Goal: Information Seeking & Learning: Learn about a topic

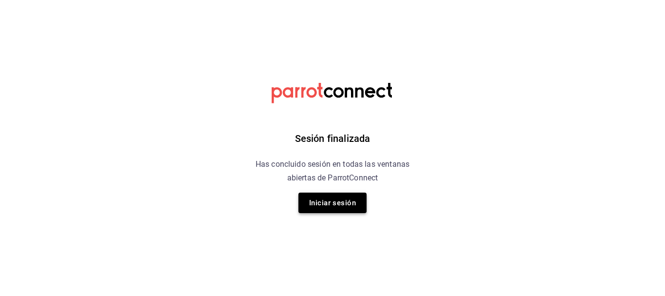
click at [336, 166] on button "Iniciar sesión" at bounding box center [333, 202] width 68 height 20
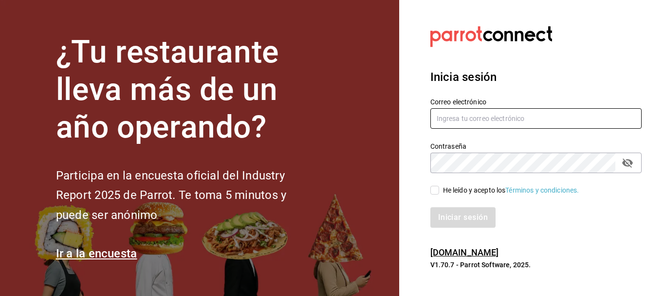
type input "[EMAIL_ADDRESS][PERSON_NAME][DOMAIN_NAME]"
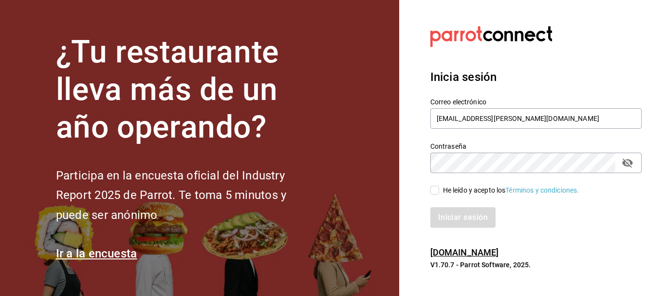
click at [358, 166] on input "He leído y acepto los Términos y condiciones." at bounding box center [435, 190] width 9 height 9
checkbox input "true"
click at [358, 166] on button "Iniciar sesión" at bounding box center [464, 217] width 66 height 20
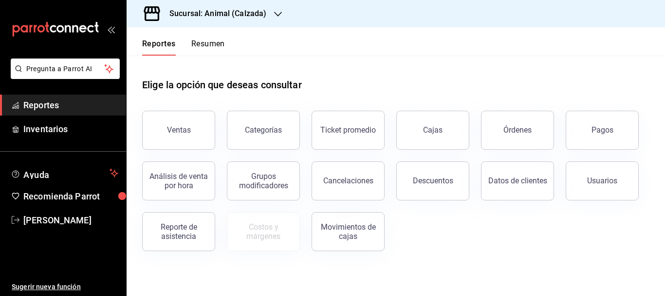
click at [243, 12] on h3 "Sucursal: Animal (Calzada)" at bounding box center [214, 14] width 105 height 12
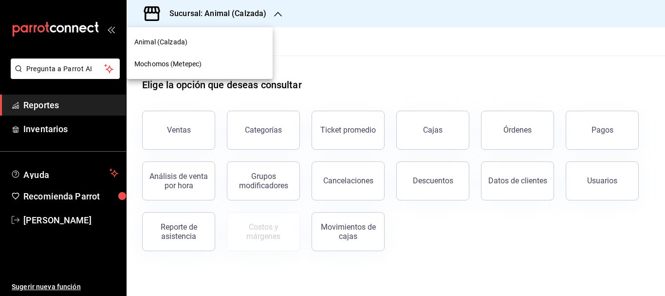
click at [190, 69] on span "Mochomos (Metepec)" at bounding box center [167, 64] width 67 height 10
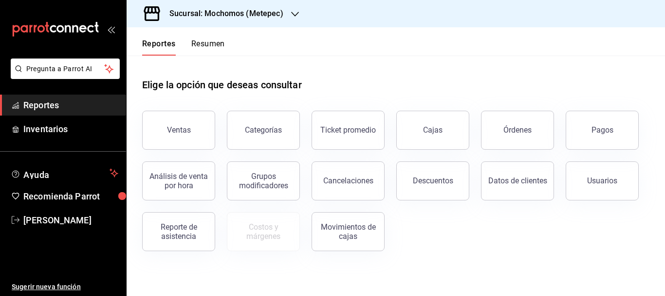
click at [183, 124] on button "Ventas" at bounding box center [178, 130] width 73 height 39
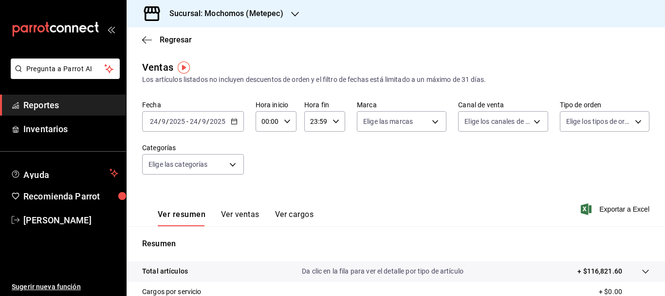
click at [195, 119] on input "24" at bounding box center [194, 121] width 9 height 8
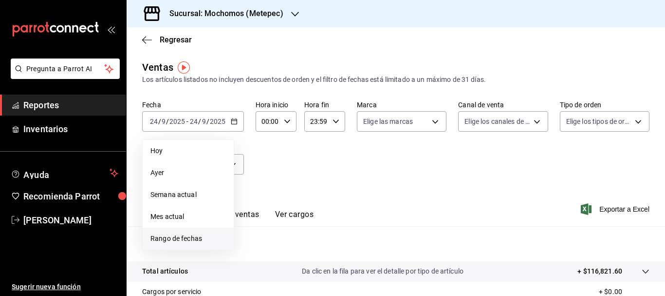
click at [175, 237] on span "Rango de fechas" at bounding box center [189, 238] width 76 height 10
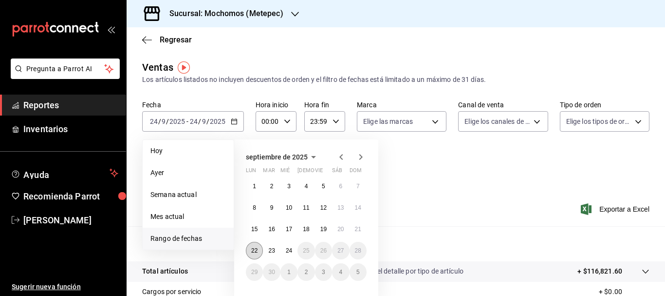
click at [256, 248] on abbr "22" at bounding box center [254, 250] width 6 height 7
click at [295, 249] on button "24" at bounding box center [289, 251] width 17 height 18
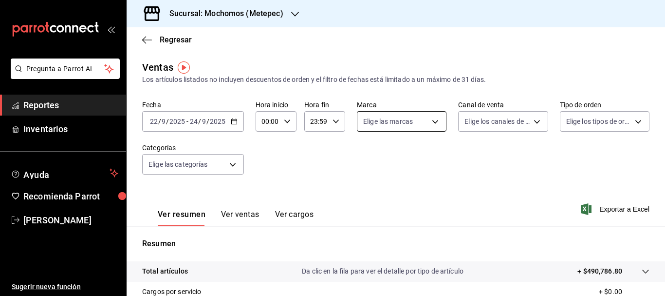
click at [429, 119] on body "Pregunta a Parrot AI Reportes Inventarios Ayuda Recomienda Parrot [PERSON_NAME]…" at bounding box center [332, 148] width 665 height 296
click at [365, 157] on input "checkbox" at bounding box center [365, 159] width 9 height 9
checkbox input "true"
type input "2365f74e-aa6b-4392-bdf2-72765591bddf"
checkbox input "true"
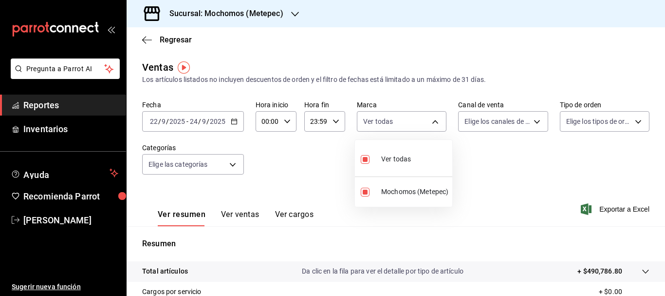
click at [528, 120] on div at bounding box center [332, 148] width 665 height 296
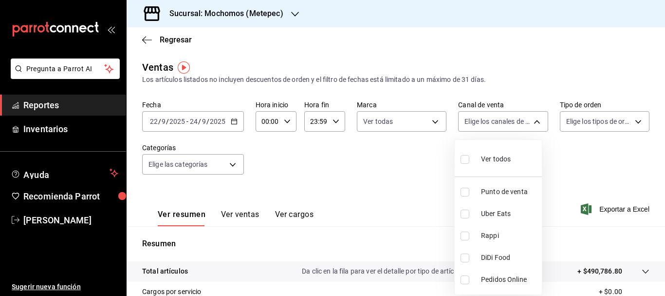
click at [528, 120] on body "Pregunta a Parrot AI Reportes Inventarios Ayuda Recomienda Parrot [PERSON_NAME]…" at bounding box center [332, 148] width 665 height 296
click at [464, 157] on input "checkbox" at bounding box center [465, 159] width 9 height 9
checkbox input "true"
type input "PARROT,UBER_EATS,RAPPI,DIDI_FOOD,ONLINE"
checkbox input "true"
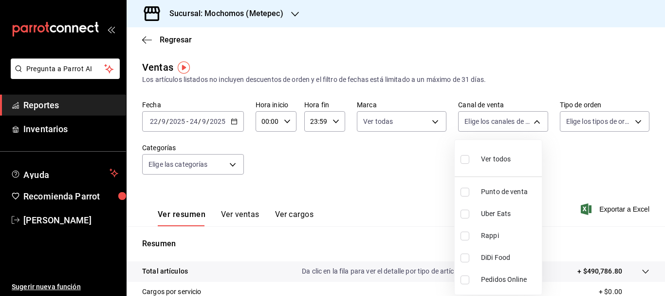
checkbox input "true"
click at [635, 122] on div at bounding box center [332, 148] width 665 height 296
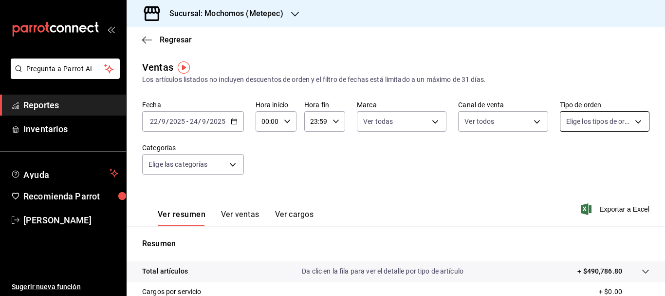
click at [633, 122] on body "Pregunta a Parrot AI Reportes Inventarios Ayuda Recomienda Parrot [PERSON_NAME]…" at bounding box center [332, 148] width 665 height 296
click at [567, 159] on input "checkbox" at bounding box center [565, 159] width 9 height 9
checkbox input "true"
type input "3a236ed8-2e24-47ca-8e59-ead494492482,da8509e8-5fca-4f62-958e-973104937870,EXTER…"
checkbox input "true"
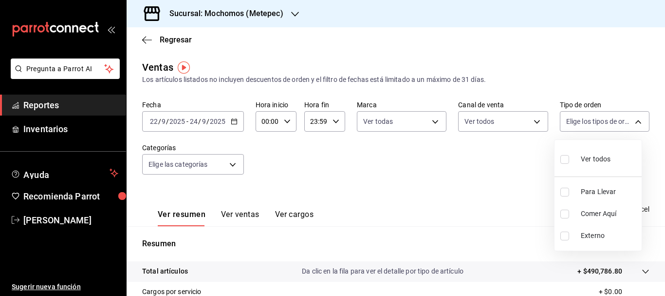
checkbox input "true"
click at [231, 167] on div at bounding box center [332, 148] width 665 height 296
click at [231, 167] on body "Pregunta a Parrot AI Reportes Inventarios Ayuda Recomienda Parrot [PERSON_NAME]…" at bounding box center [332, 148] width 665 height 296
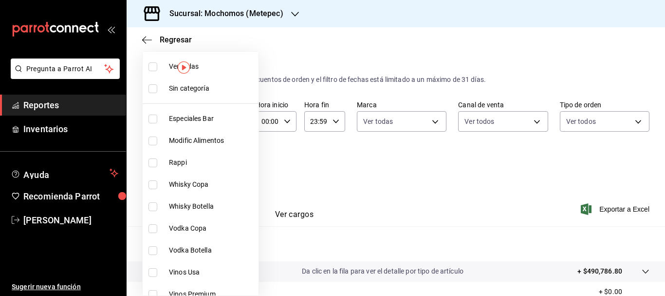
click at [201, 72] on li "Ver todas" at bounding box center [201, 67] width 116 height 22
type input "c9cbc288-c827-488d-81f5-370afefb1912,46081463-7037-4dd2-a9ab-e56ff6a8fa7c,bf958…"
checkbox input "true"
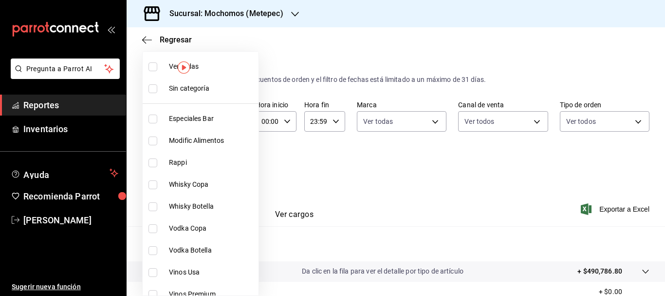
checkbox input "true"
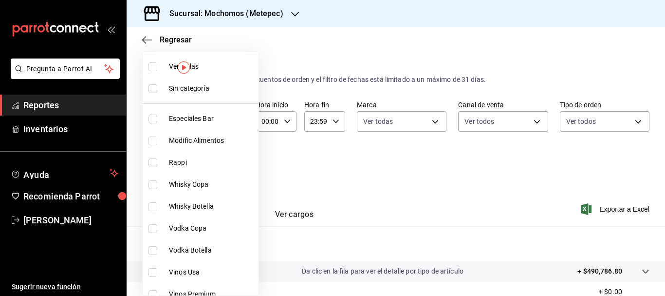
checkbox input "true"
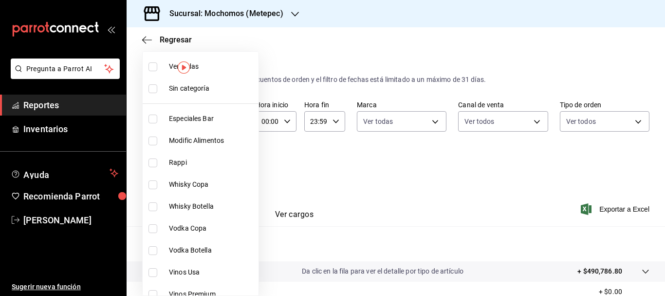
checkbox input "true"
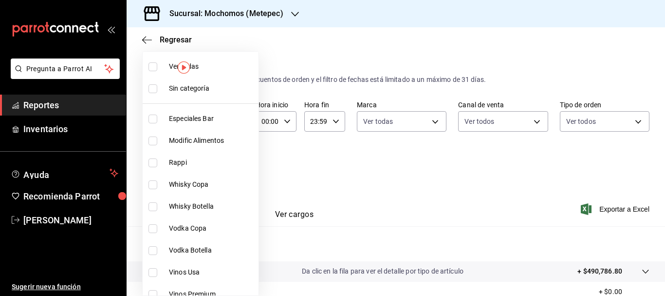
checkbox input "true"
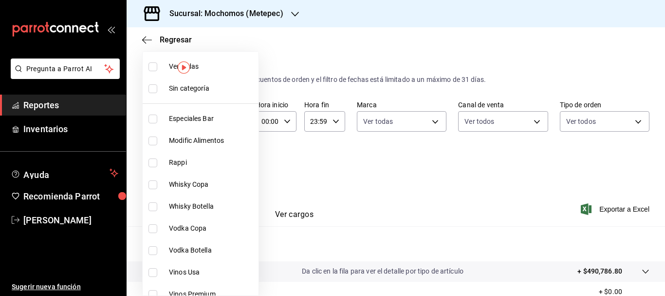
checkbox input "true"
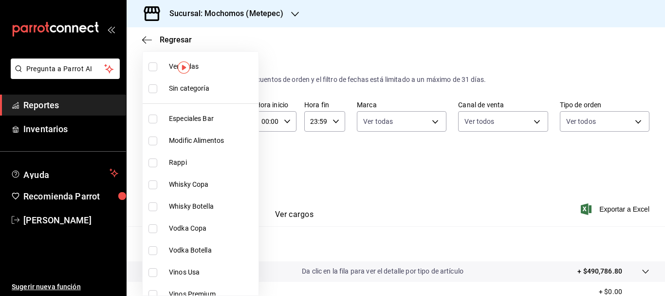
checkbox input "true"
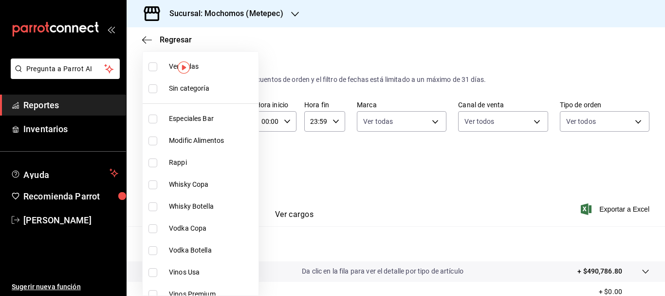
checkbox input "true"
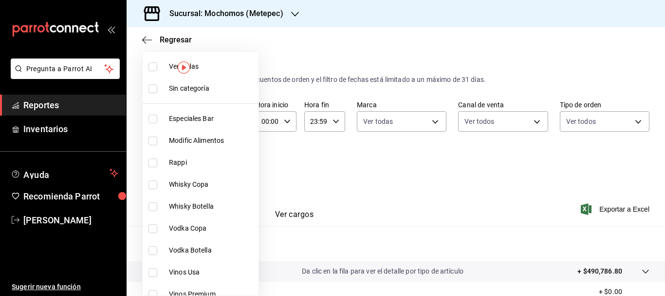
checkbox input "true"
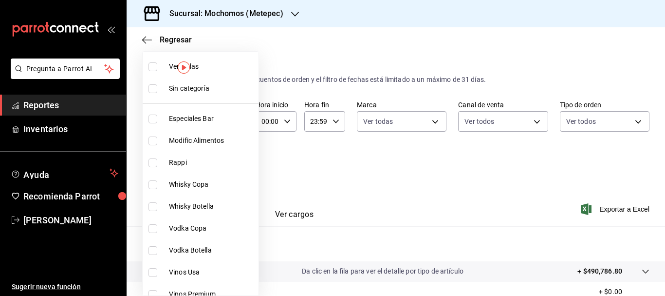
checkbox input "true"
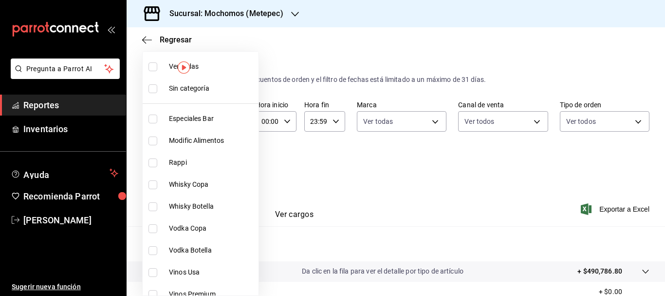
checkbox input "true"
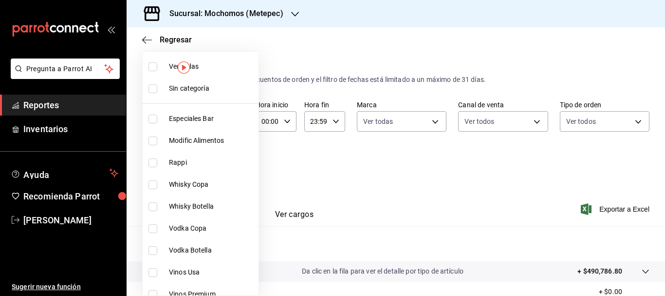
checkbox input "true"
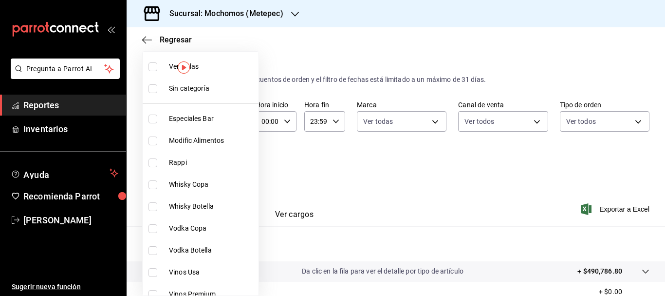
checkbox input "true"
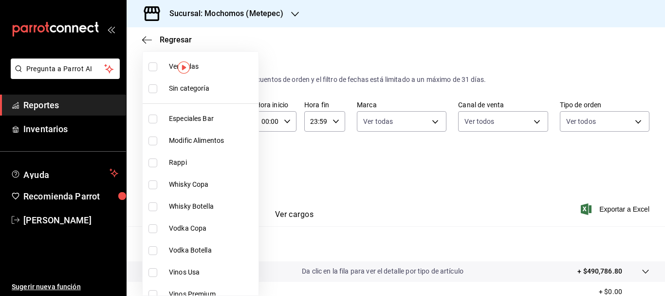
checkbox input "true"
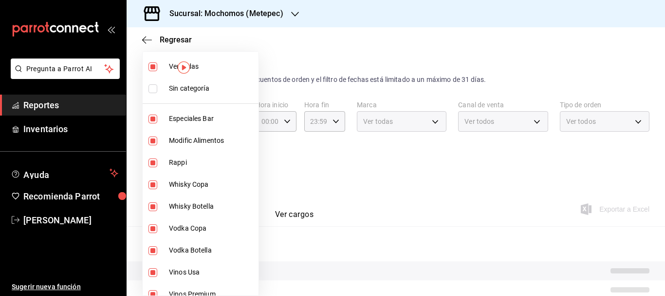
click at [196, 84] on span "Sin categoría" at bounding box center [212, 88] width 86 height 10
checkbox input "true"
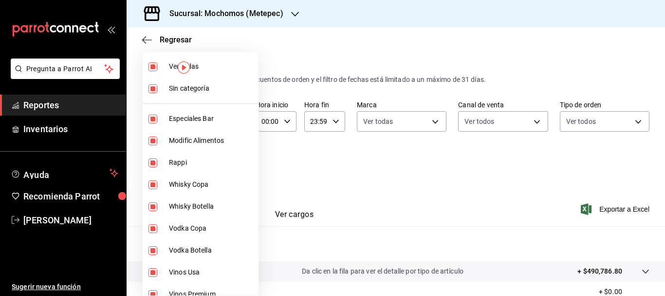
click at [329, 169] on div at bounding box center [332, 148] width 665 height 296
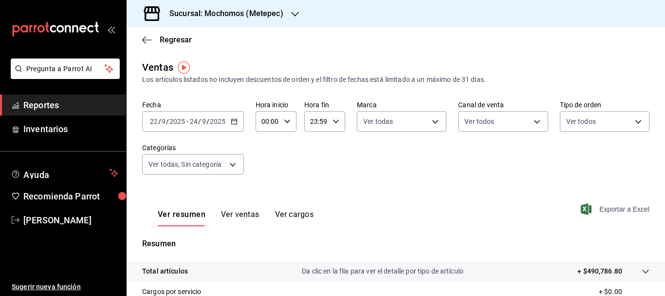
click at [625, 211] on span "Exportar a Excel" at bounding box center [616, 209] width 67 height 12
click at [187, 121] on span "-" at bounding box center [188, 121] width 2 height 8
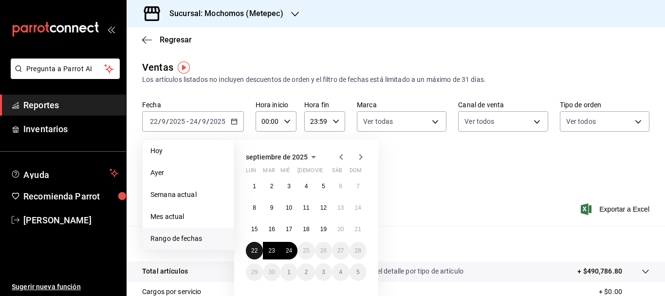
drag, startPoint x: 258, startPoint y: 246, endPoint x: 253, endPoint y: 248, distance: 5.9
click at [253, 248] on button "22" at bounding box center [254, 251] width 17 height 18
drag, startPoint x: 253, startPoint y: 248, endPoint x: 288, endPoint y: 250, distance: 35.1
click at [288, 250] on div "1 2 3 4 5 6 7 8 9 10 11 12 13 14 15 16 17 18 19 20 21 22 23 24 25 26 27 28 29 3…" at bounding box center [306, 228] width 121 height 103
click at [288, 250] on abbr "24" at bounding box center [289, 250] width 6 height 7
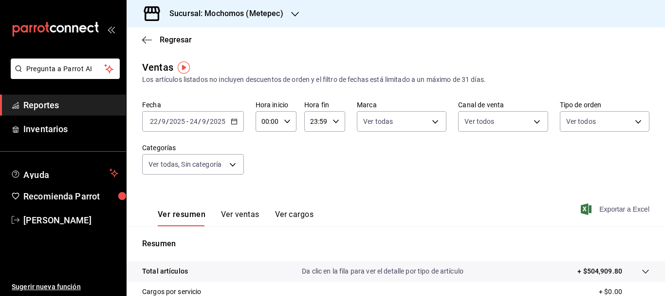
click at [585, 205] on icon "button" at bounding box center [586, 209] width 11 height 12
